Goal: Book appointment/travel/reservation

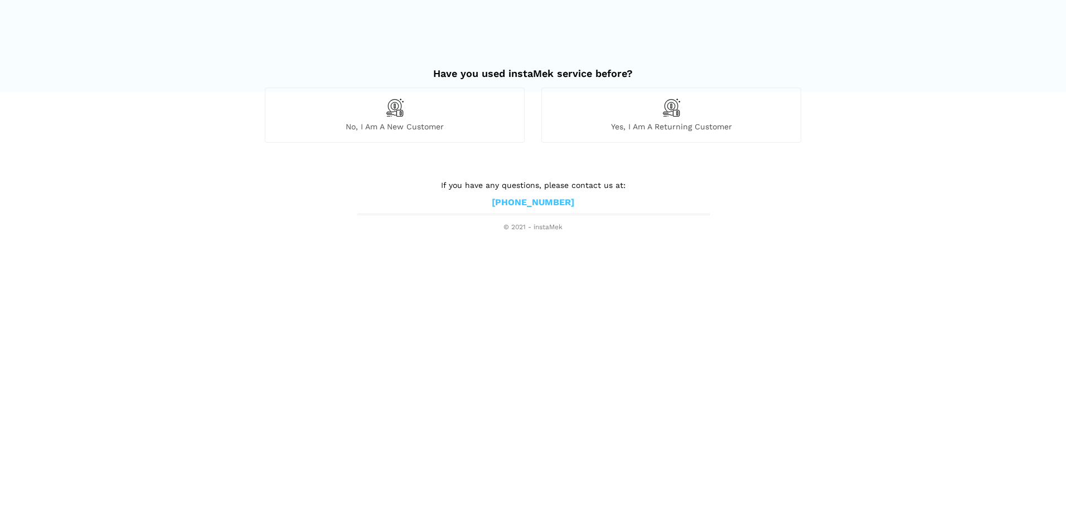
click at [367, 119] on div "No, I am a new customer" at bounding box center [395, 114] width 260 height 55
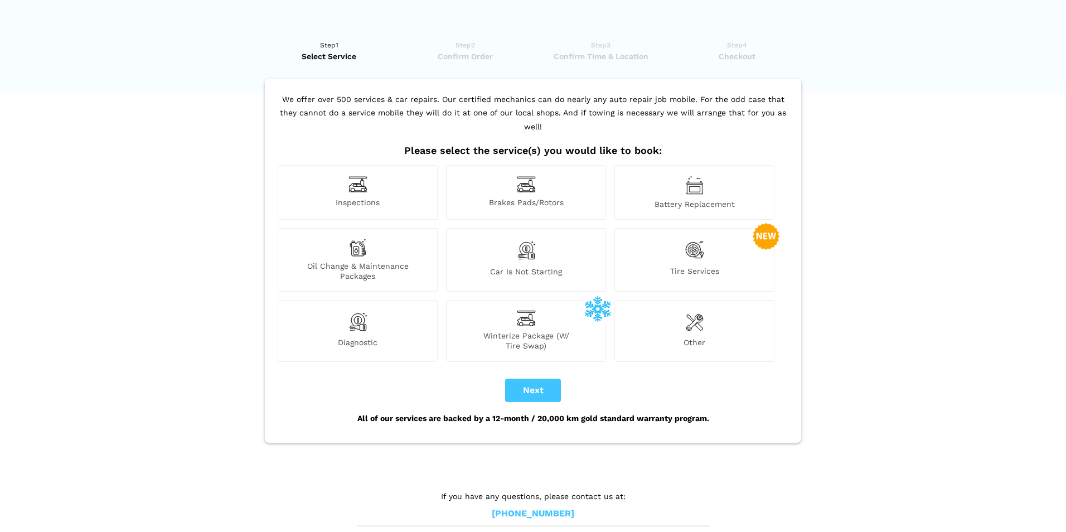
click at [508, 171] on div "Brakes Pads/Rotors" at bounding box center [526, 192] width 160 height 55
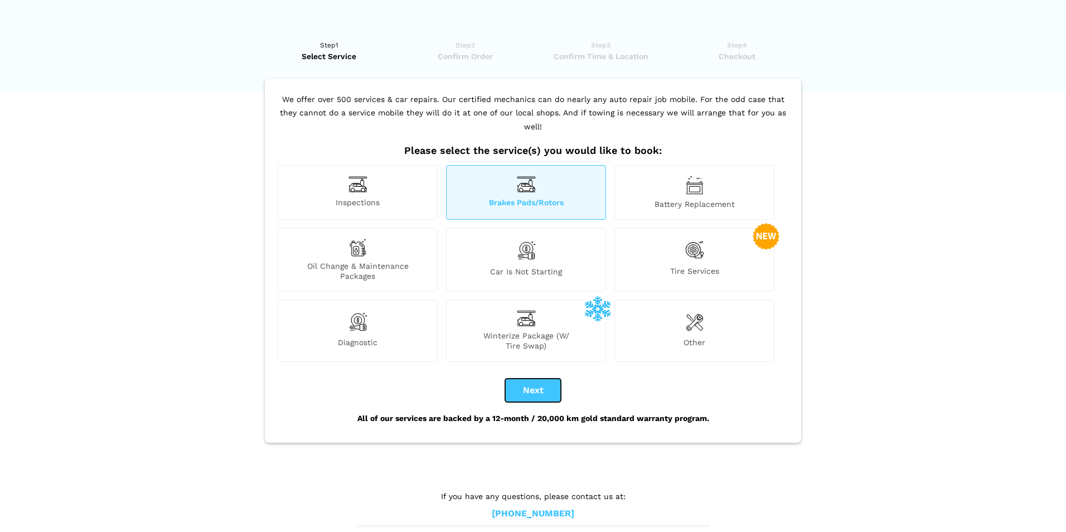
click at [532, 381] on button "Next" at bounding box center [533, 389] width 56 height 23
checkbox input "true"
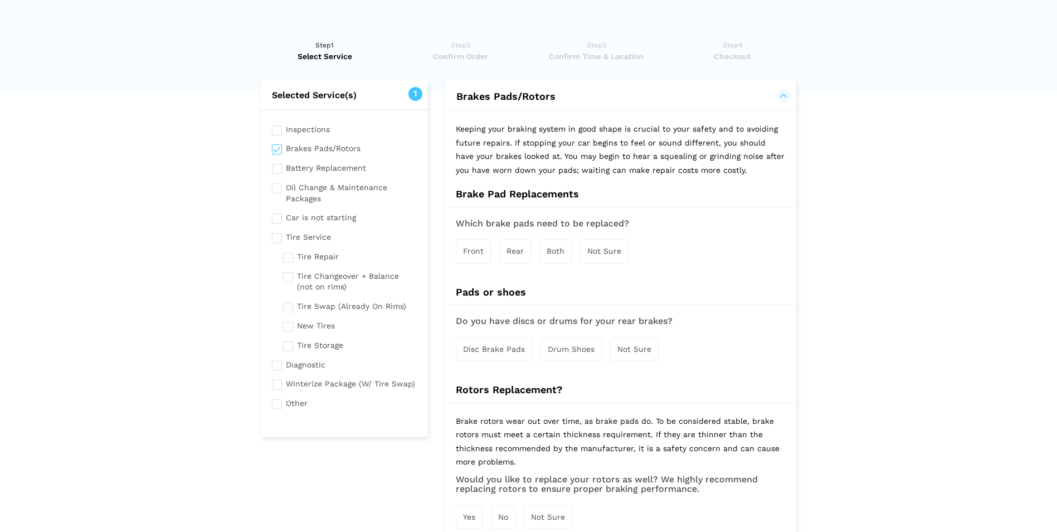
click at [474, 252] on span "Front" at bounding box center [473, 250] width 21 height 9
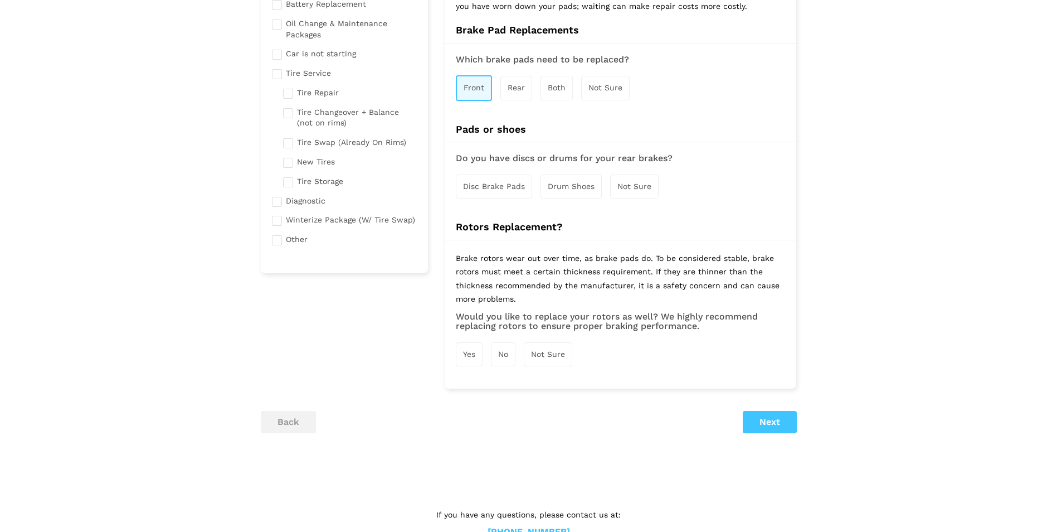
scroll to position [167, 0]
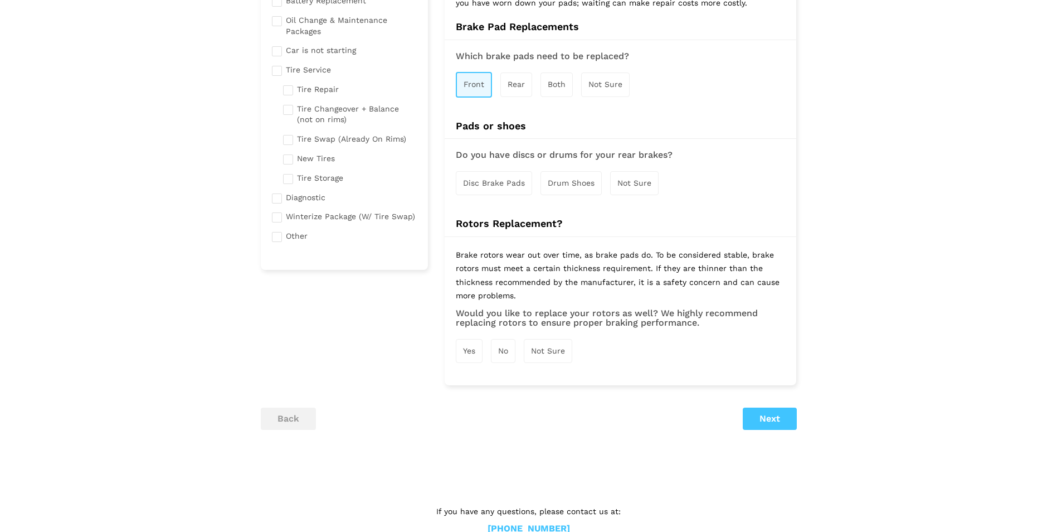
click at [498, 352] on div "No" at bounding box center [503, 351] width 25 height 24
click at [751, 413] on button "Next" at bounding box center [770, 420] width 54 height 22
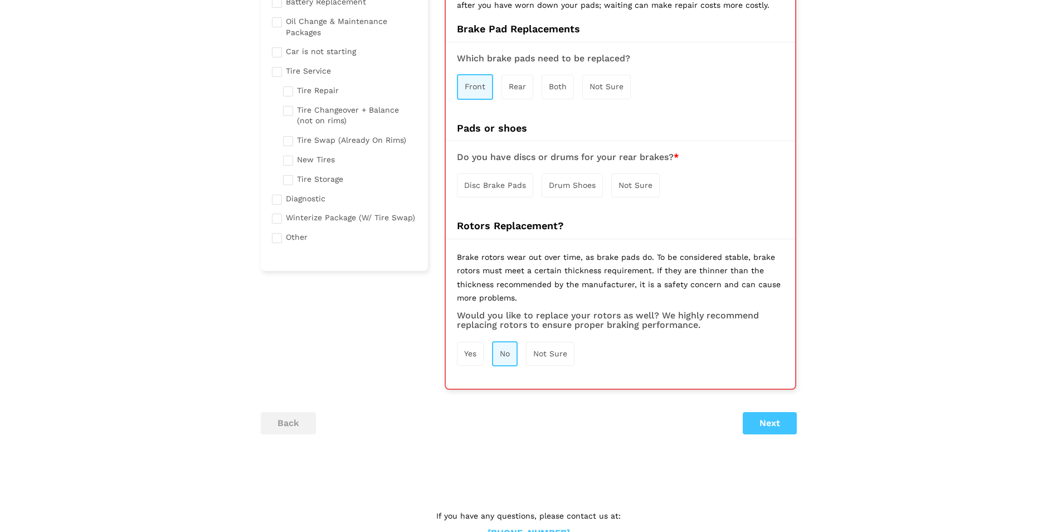
scroll to position [79, 0]
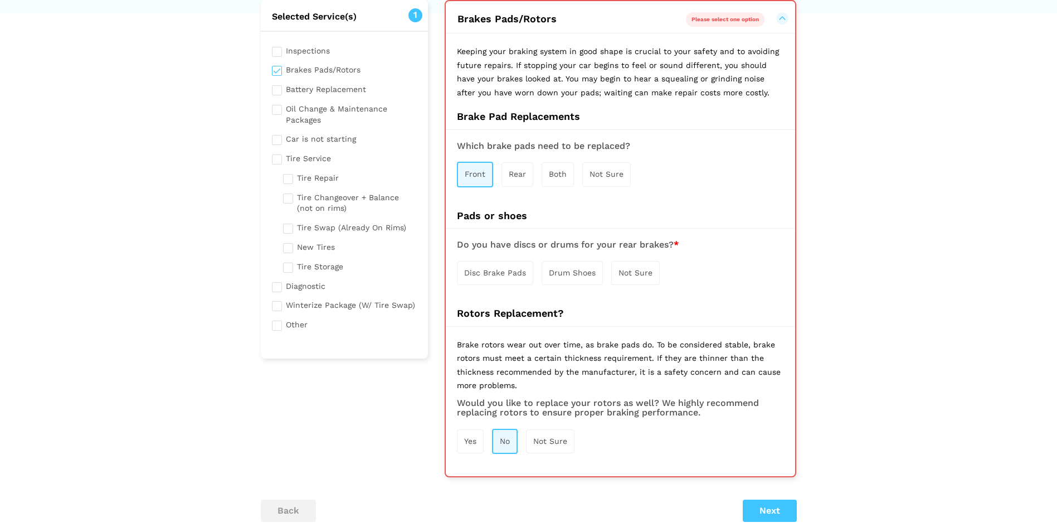
click at [494, 268] on span "Disc Brake Pads" at bounding box center [495, 272] width 62 height 9
click at [767, 515] on button "Next" at bounding box center [770, 511] width 54 height 22
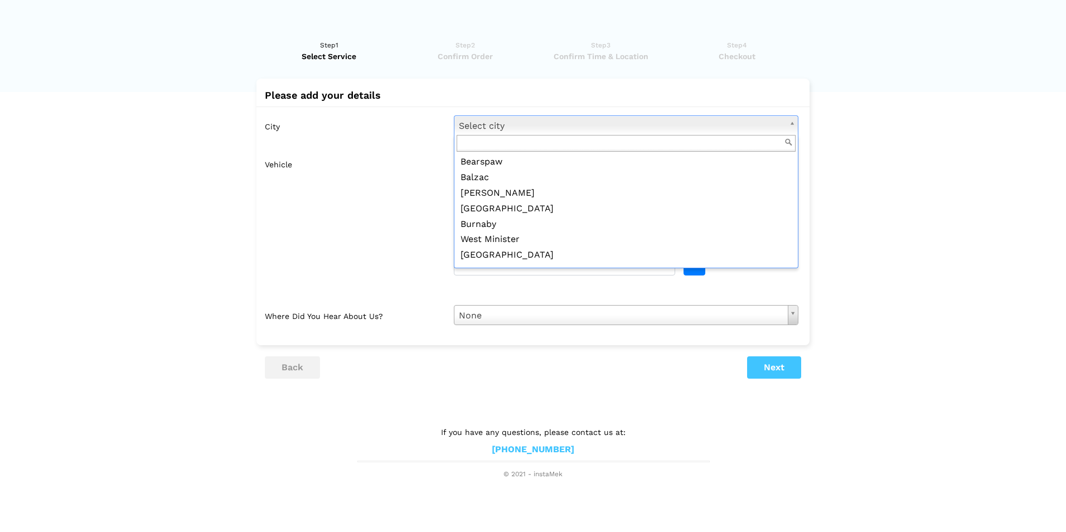
scroll to position [167, 0]
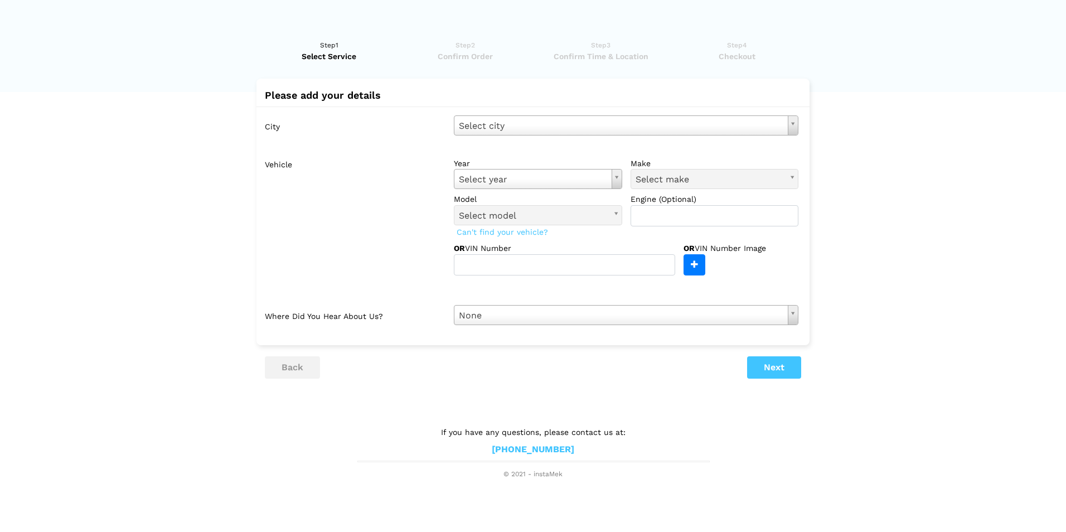
click at [197, 242] on lik "Have you used instaMek service before? No, I am a new customer Yes, I am a retu…" at bounding box center [533, 253] width 1066 height 451
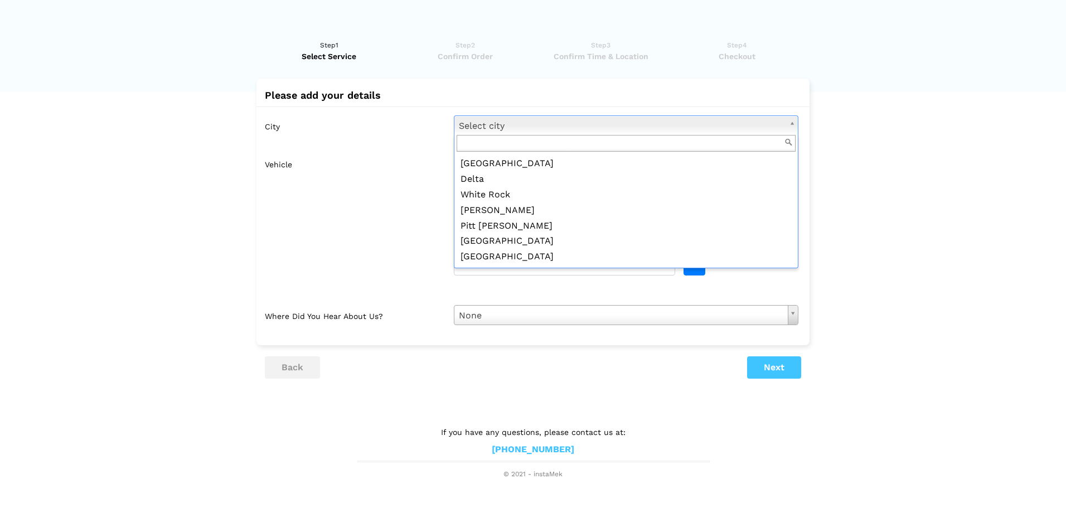
scroll to position [400, 0]
